Goal: Find specific page/section: Find specific page/section

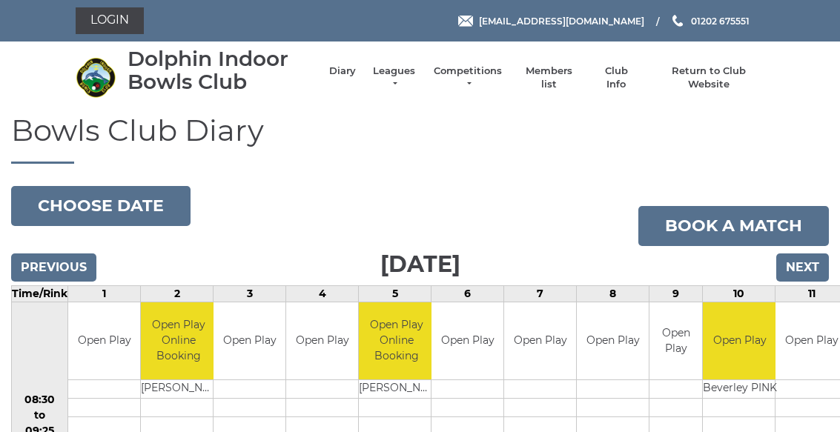
click at [111, 32] on link "Login" at bounding box center [110, 20] width 68 height 27
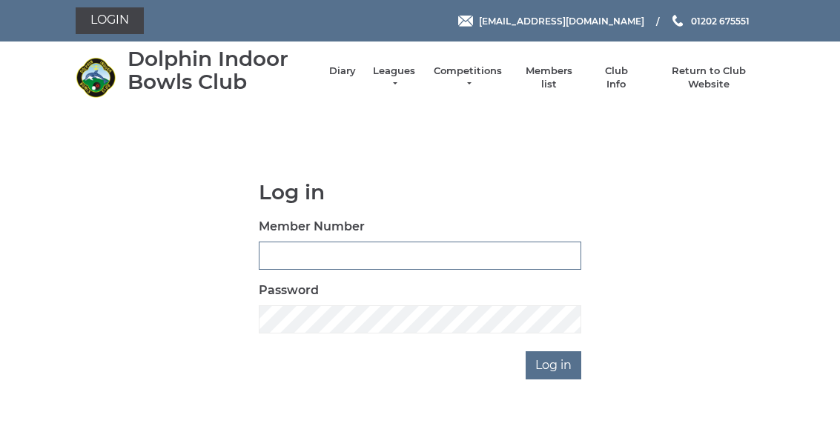
click at [376, 265] on input "Member Number" at bounding box center [420, 256] width 322 height 28
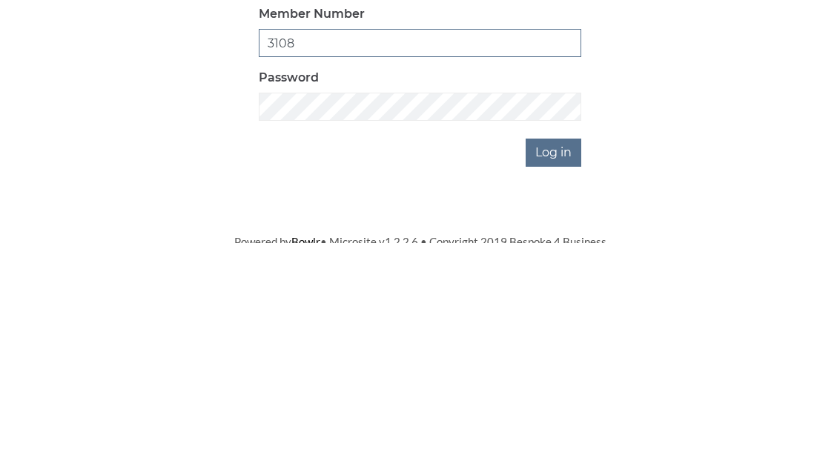
type input "3108"
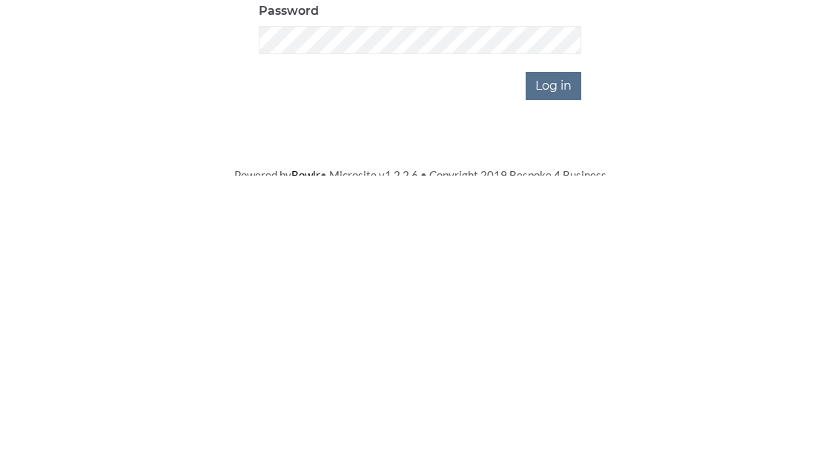
click at [560, 351] on input "Log in" at bounding box center [553, 365] width 56 height 28
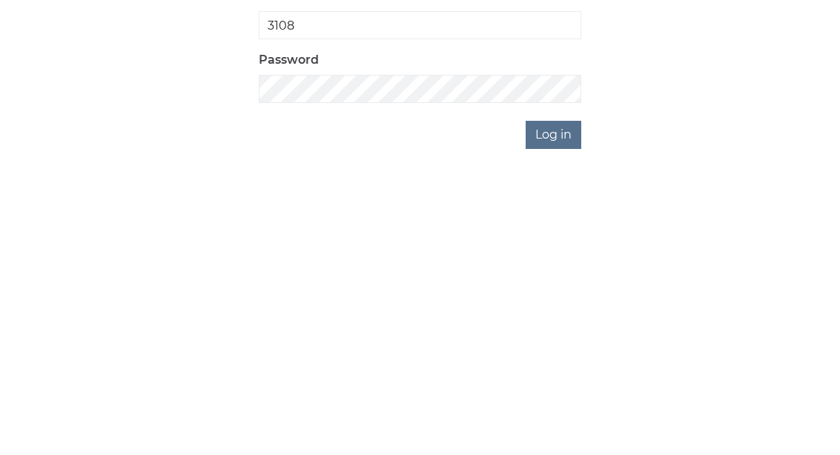
click at [562, 400] on input "Log in" at bounding box center [553, 414] width 56 height 28
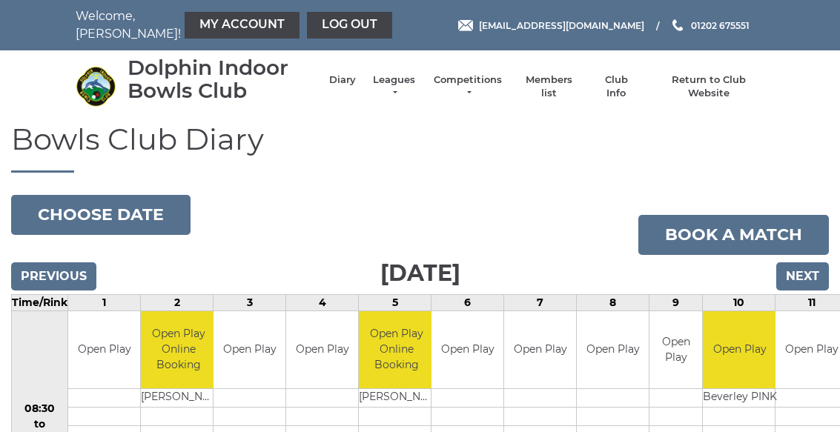
click at [564, 92] on link "Members list" at bounding box center [549, 86] width 62 height 27
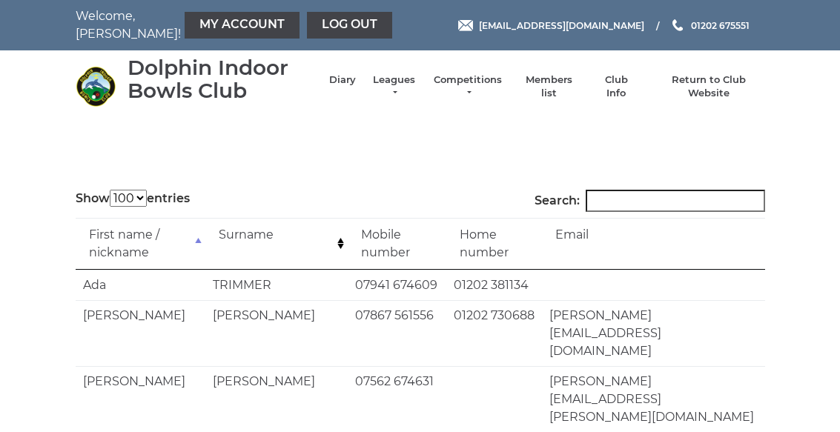
select select "100"
click at [675, 205] on input "Search:" at bounding box center [674, 201] width 179 height 22
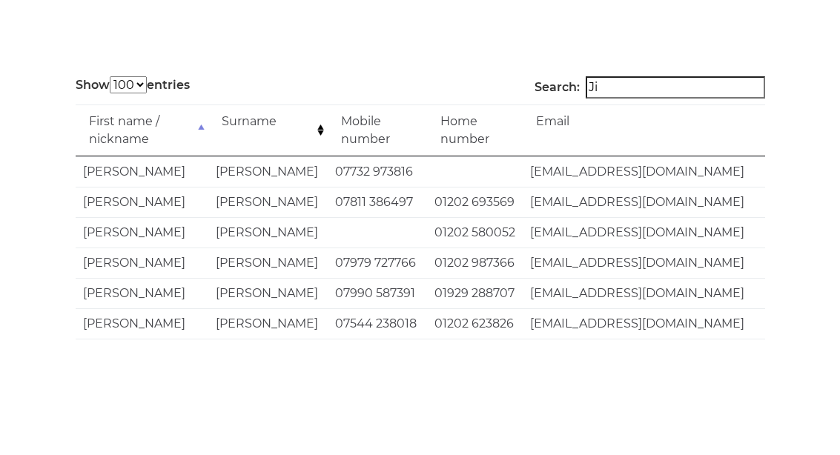
type input "[PERSON_NAME]"
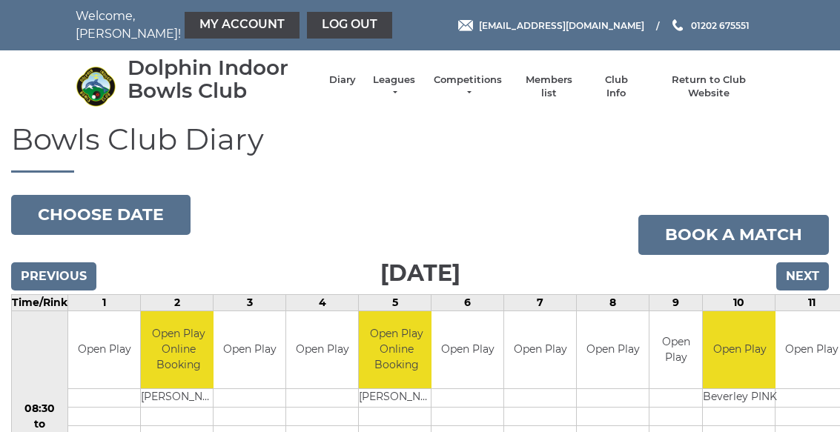
click at [319, 33] on link "Log out" at bounding box center [349, 25] width 85 height 27
